Goal: Find contact information: Find contact information

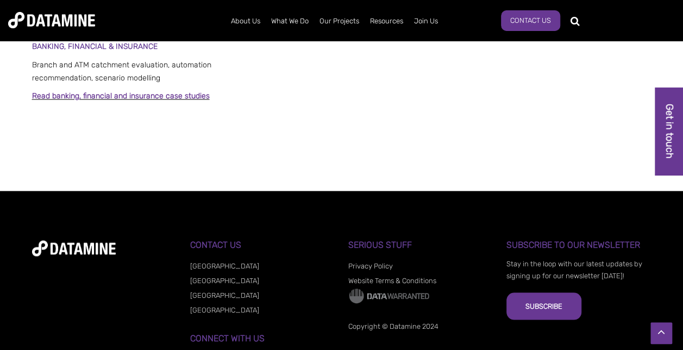
scroll to position [975, 0]
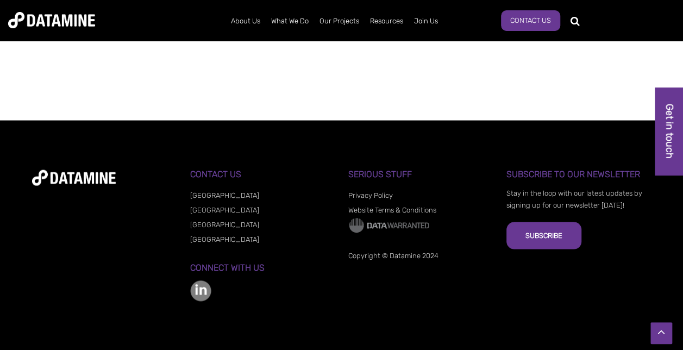
click at [209, 225] on link "[GEOGRAPHIC_DATA]" at bounding box center [224, 224] width 69 height 8
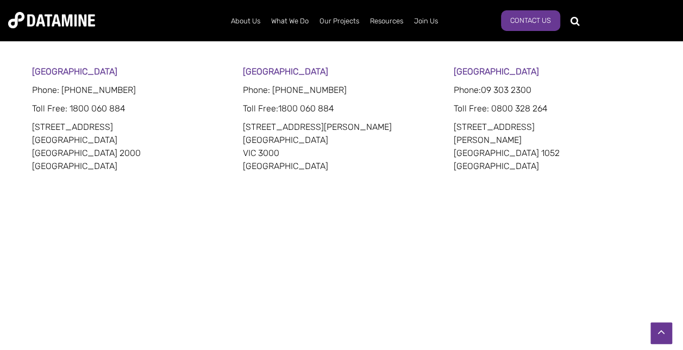
scroll to position [651, 0]
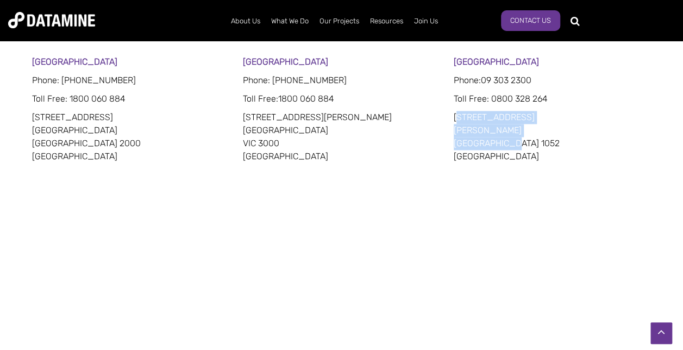
drag, startPoint x: 455, startPoint y: 116, endPoint x: 512, endPoint y: 141, distance: 62.3
click at [512, 141] on p "15 Faraday Street Parnell Auckland 1052 New Zealand" at bounding box center [553, 137] width 198 height 52
drag, startPoint x: 512, startPoint y: 141, endPoint x: 481, endPoint y: 130, distance: 32.8
copy p "5 Faraday Street Parnell Auckland 1052"
